Goal: Information Seeking & Learning: Check status

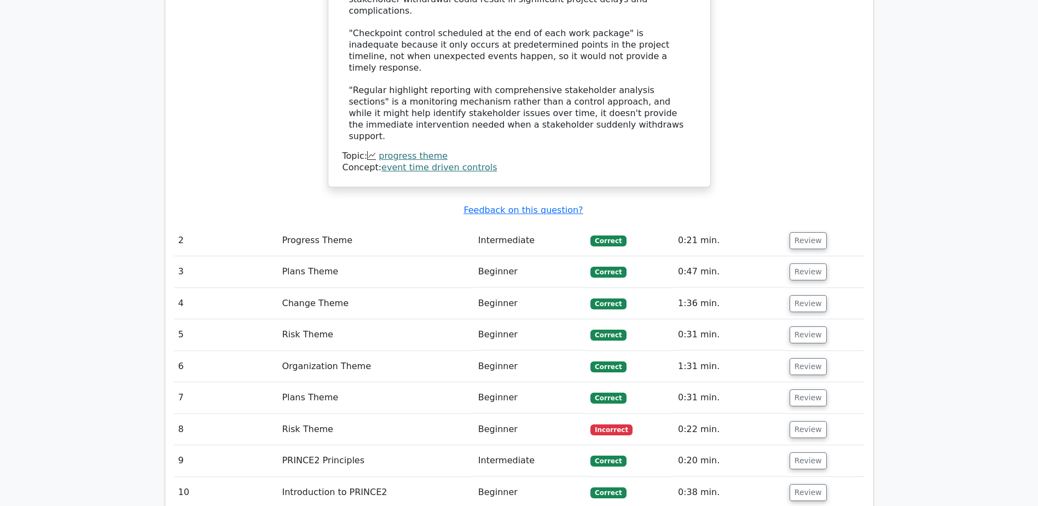
scroll to position [1171, 0]
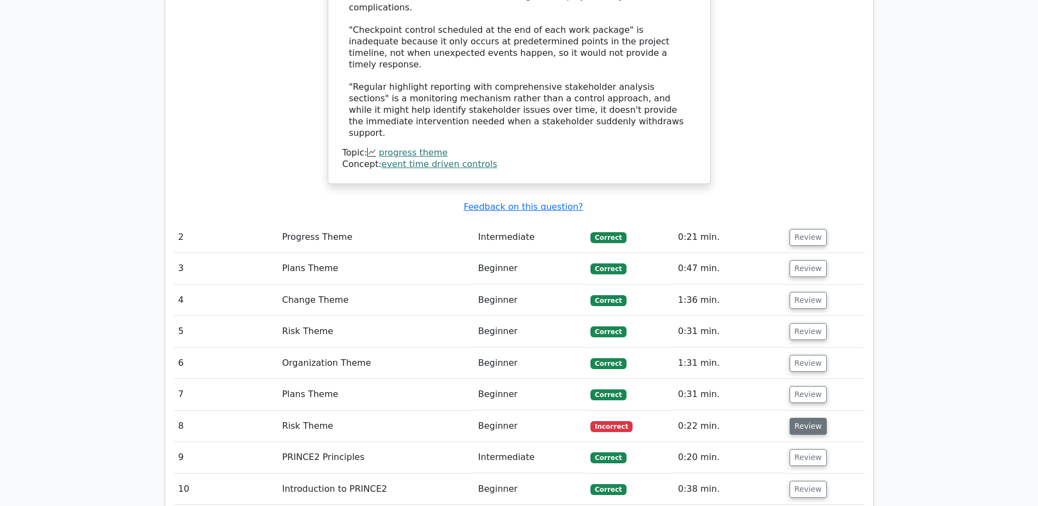
click at [799, 417] on button "Review" at bounding box center [808, 425] width 37 height 17
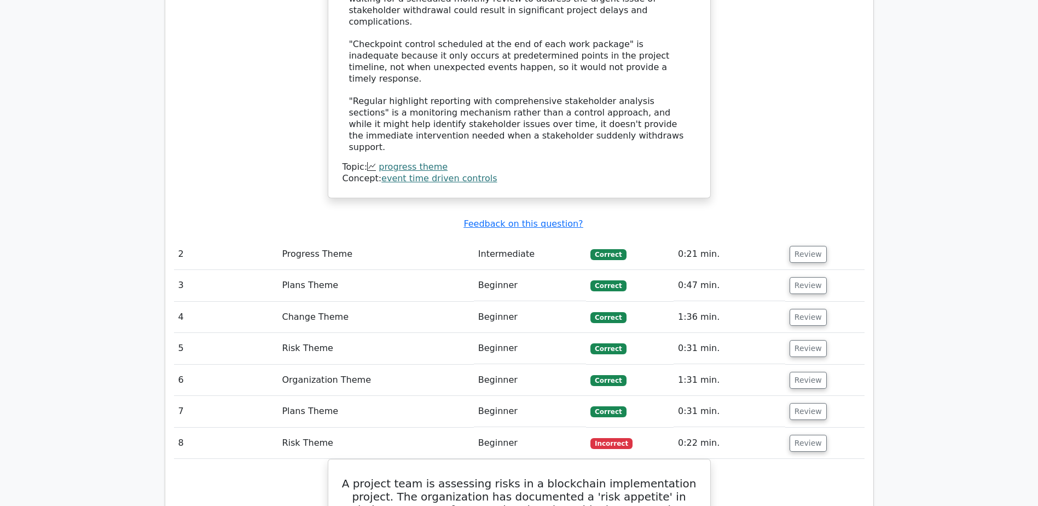
scroll to position [1157, 0]
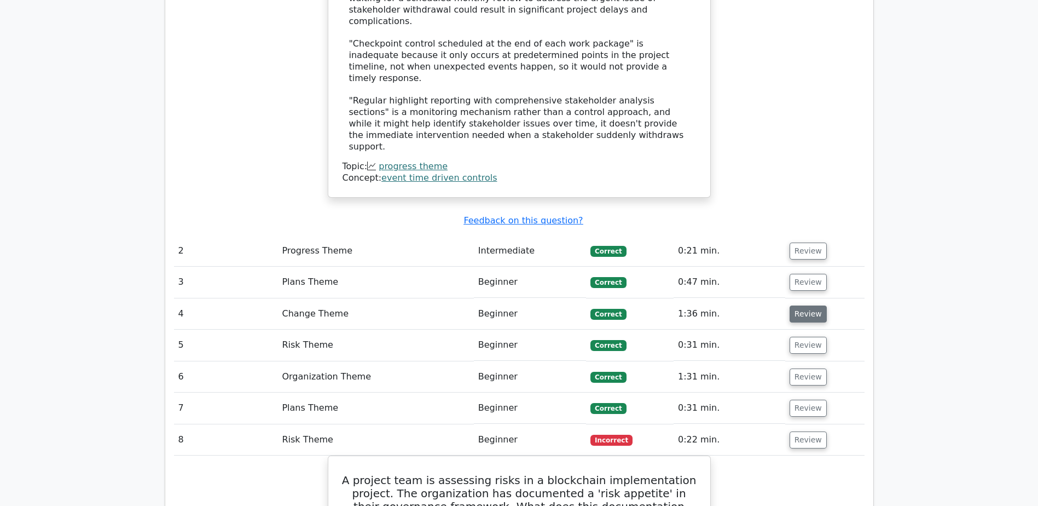
click at [808, 305] on button "Review" at bounding box center [808, 313] width 37 height 17
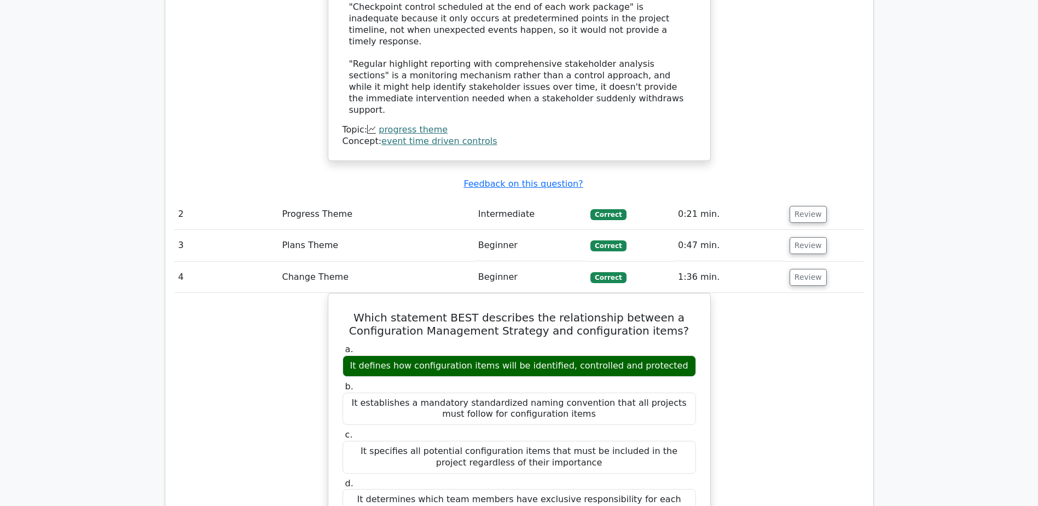
scroll to position [1183, 0]
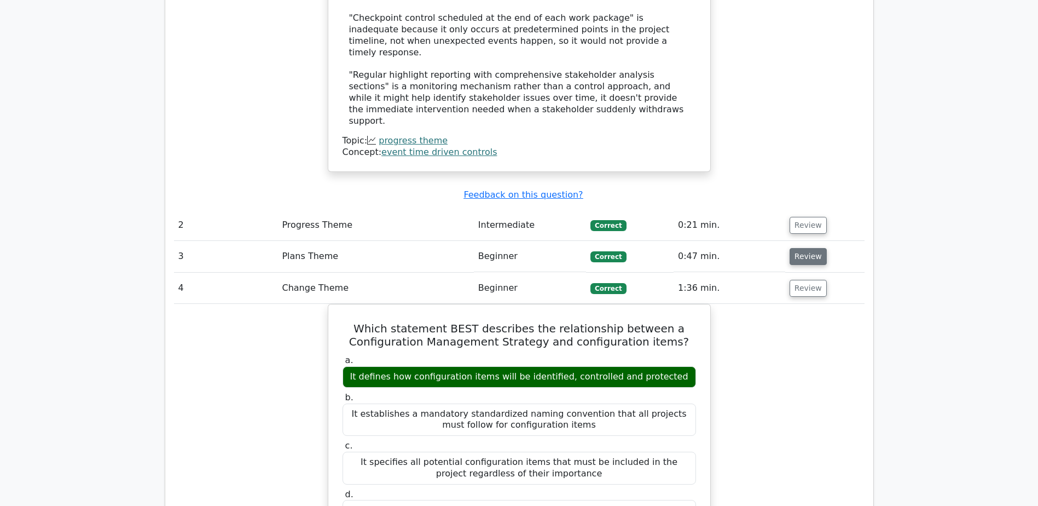
click at [813, 248] on button "Review" at bounding box center [808, 256] width 37 height 17
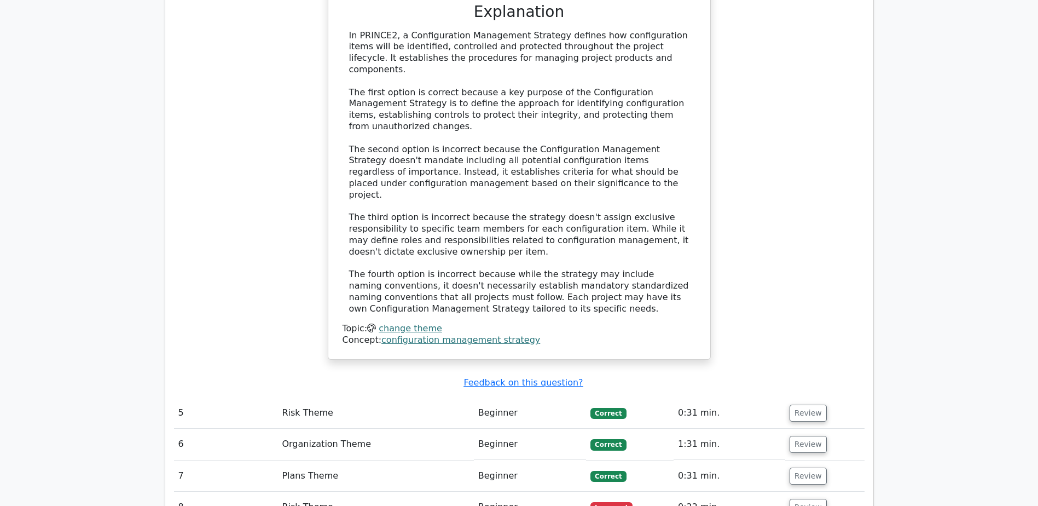
scroll to position [2299, 0]
click at [808, 498] on button "Review" at bounding box center [808, 506] width 37 height 17
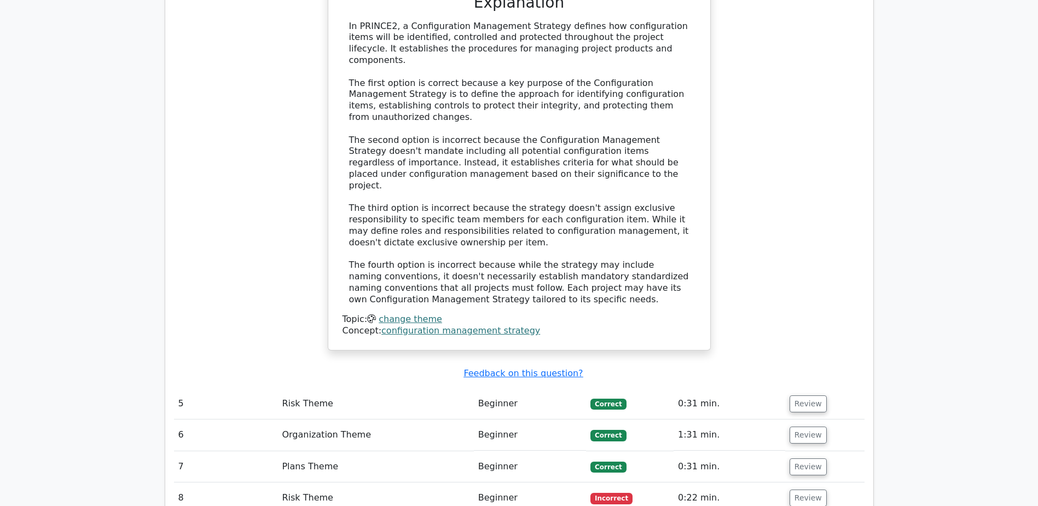
scroll to position [2308, 0]
click at [807, 482] on td "Review" at bounding box center [824, 497] width 79 height 31
click at [809, 426] on button "Review" at bounding box center [808, 434] width 37 height 17
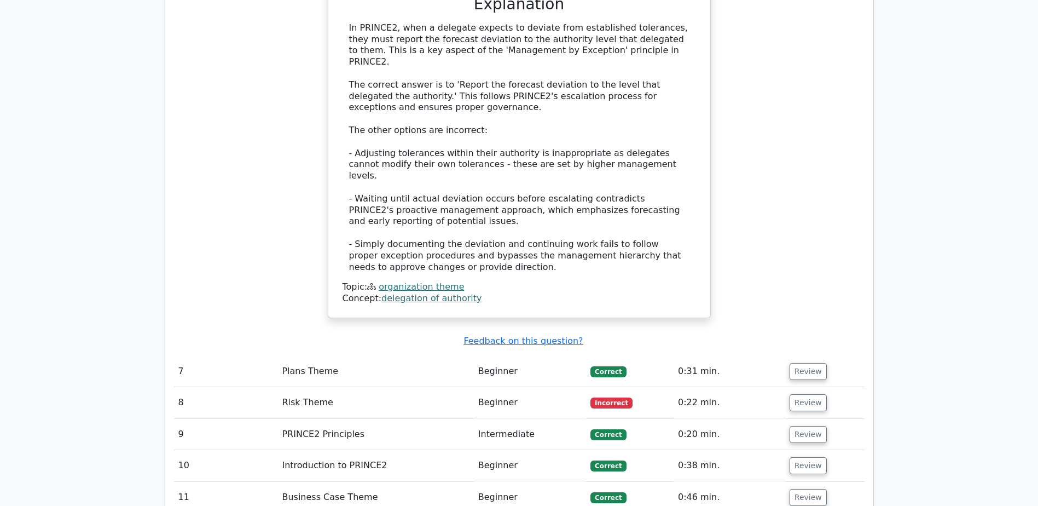
scroll to position [3012, 0]
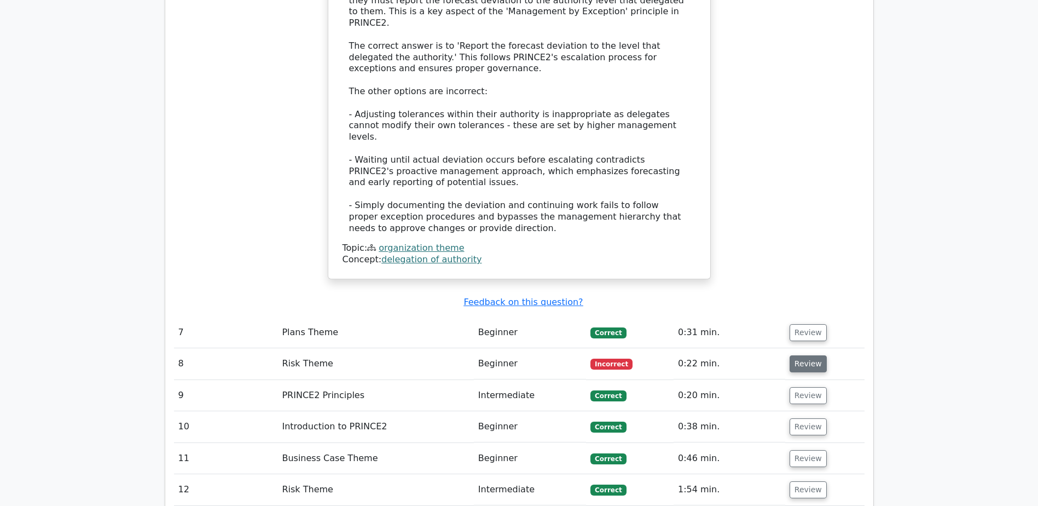
click at [801, 355] on button "Review" at bounding box center [808, 363] width 37 height 17
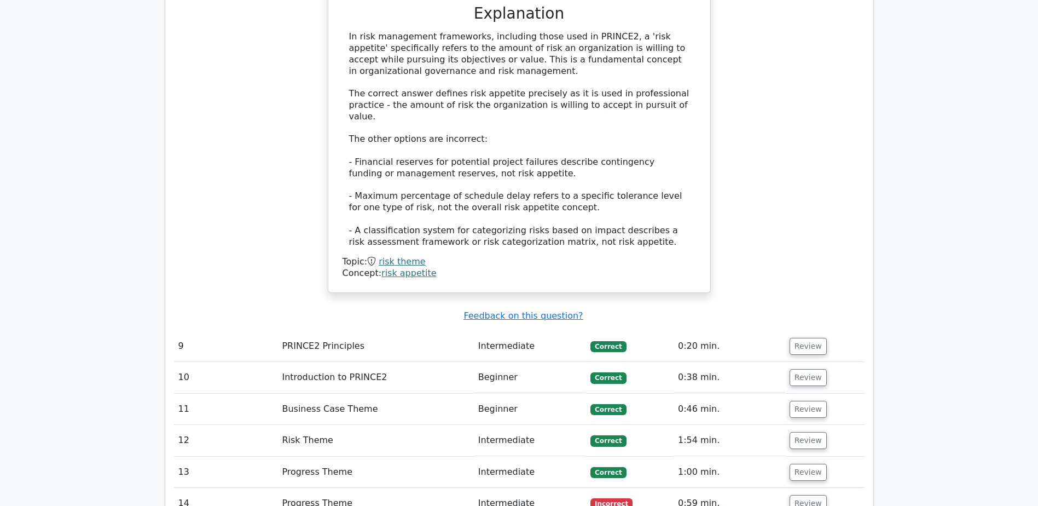
scroll to position [3647, 0]
click at [818, 368] on button "Review" at bounding box center [808, 376] width 37 height 17
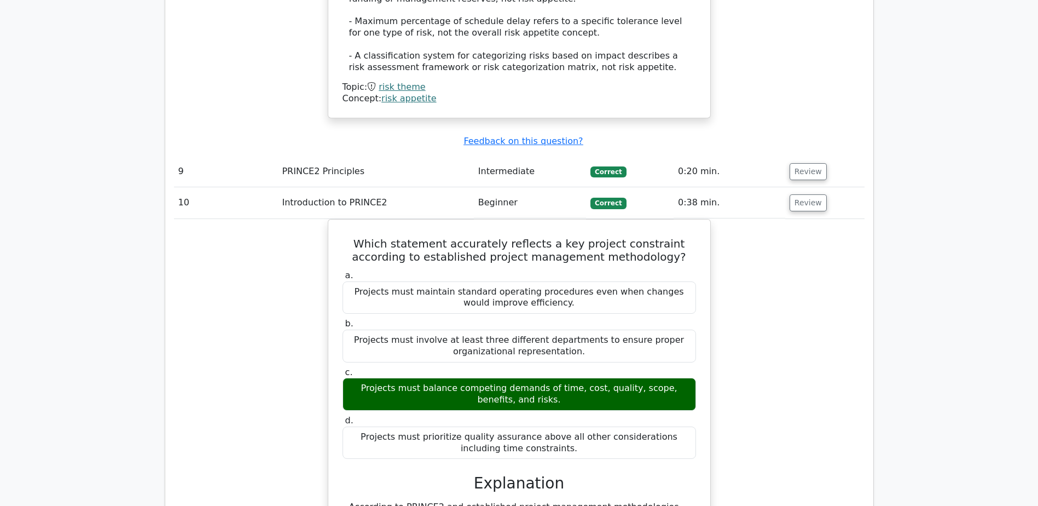
scroll to position [3824, 0]
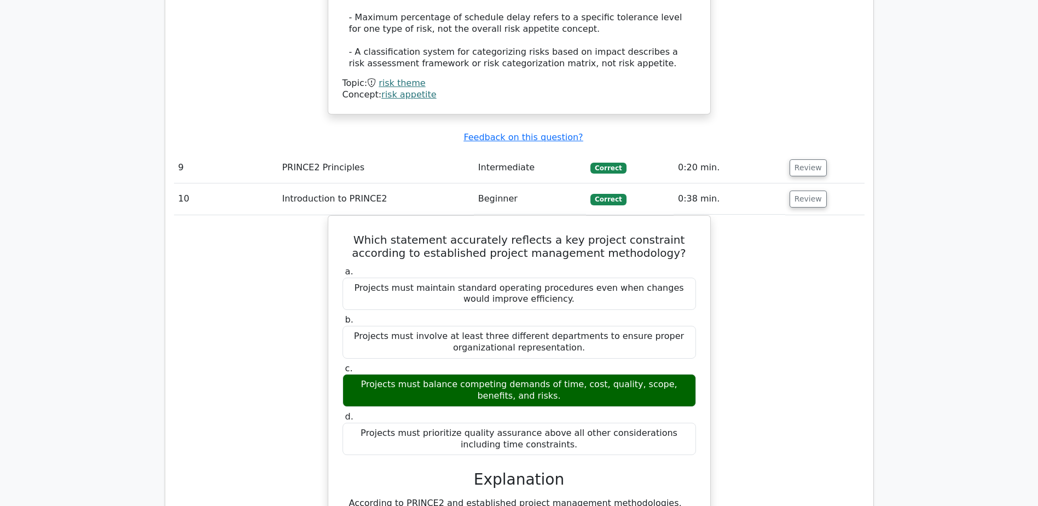
click at [837, 404] on div "Which statement accurately reflects a key project constraint according to estab…" at bounding box center [519, 504] width 691 height 579
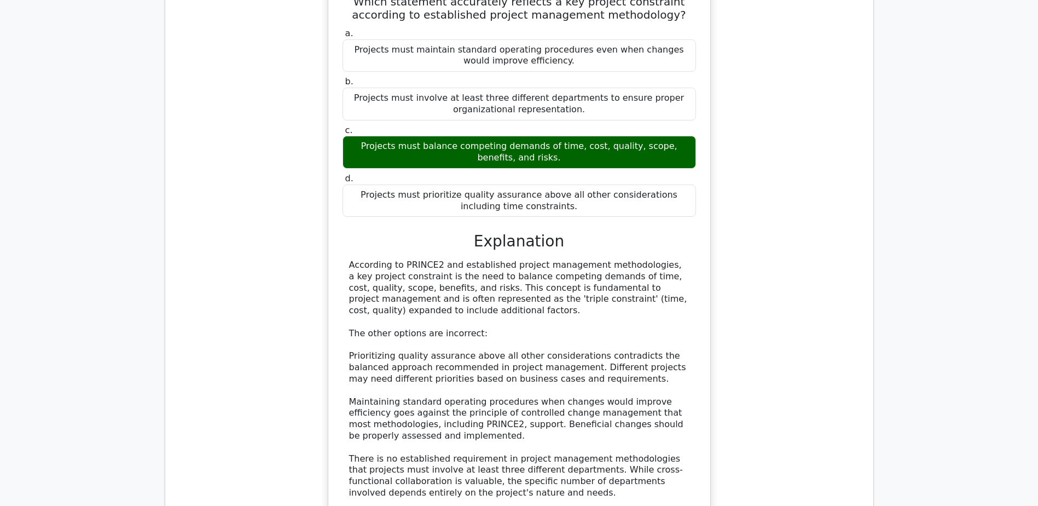
scroll to position [4138, 0]
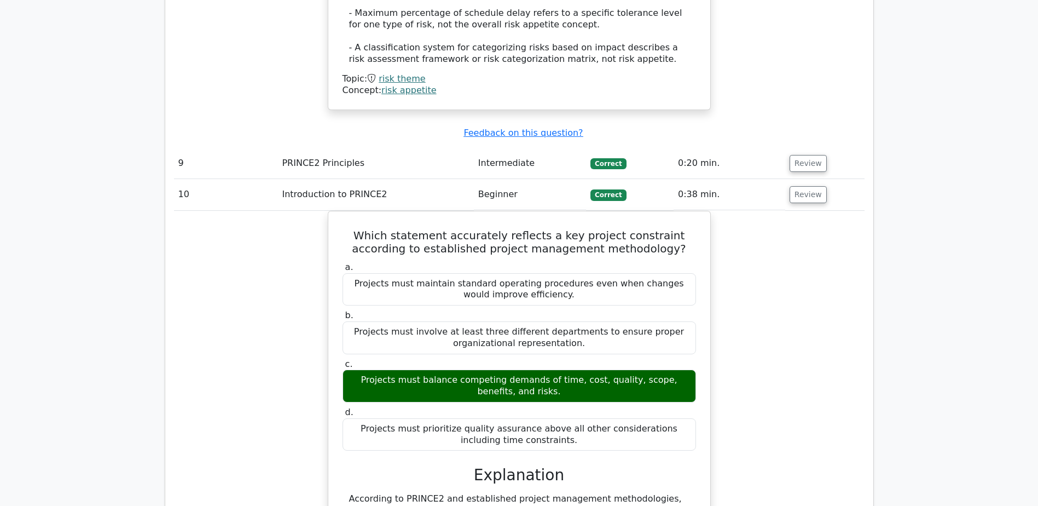
scroll to position [3751, 0]
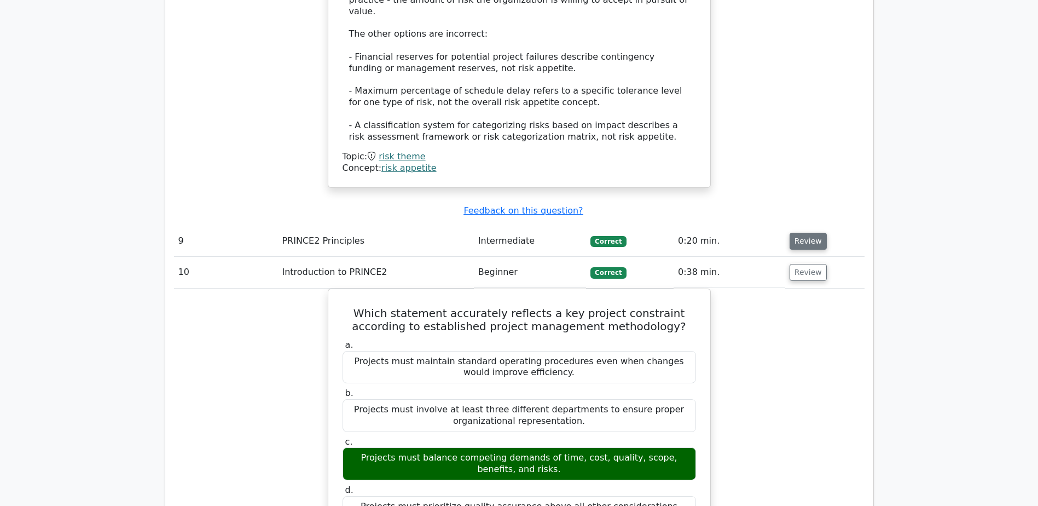
click at [798, 233] on button "Review" at bounding box center [808, 241] width 37 height 17
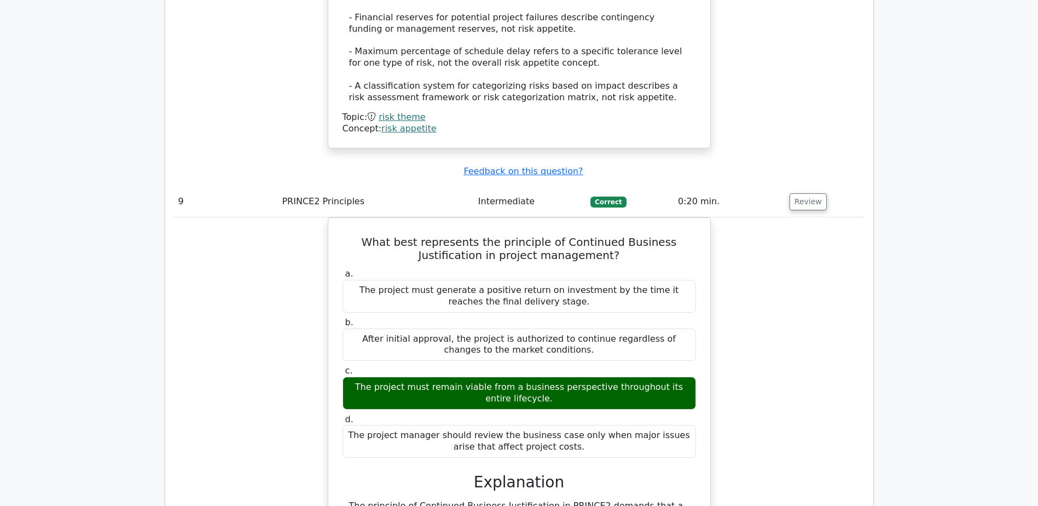
scroll to position [3790, 0]
drag, startPoint x: 791, startPoint y: 252, endPoint x: 805, endPoint y: 221, distance: 34.8
click at [805, 221] on div "What best represents the principle of Continued Business Justification in proje…" at bounding box center [519, 513] width 691 height 591
click at [831, 377] on div "What best represents the principle of Continued Business Justification in proje…" at bounding box center [519, 513] width 691 height 591
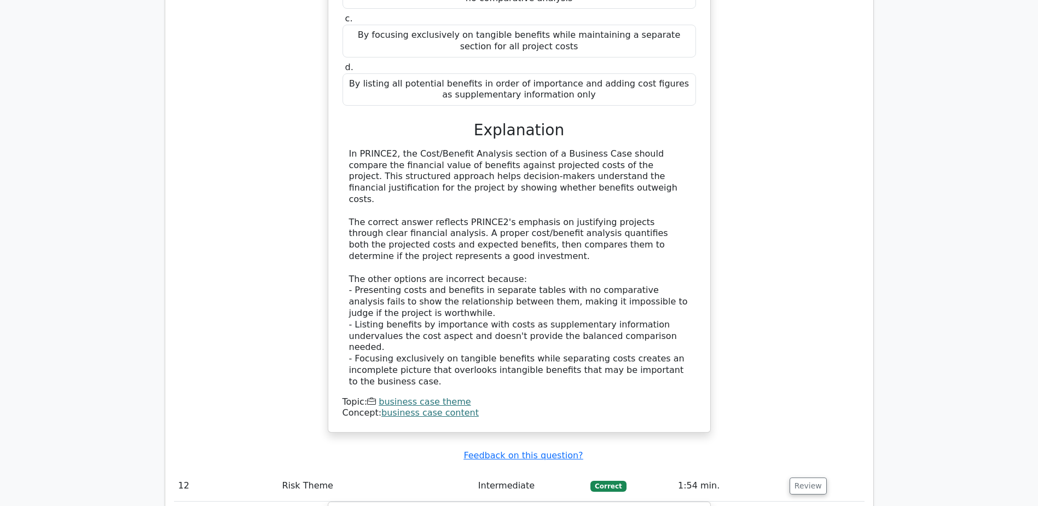
scroll to position [5426, 0]
